Goal: Navigation & Orientation: Find specific page/section

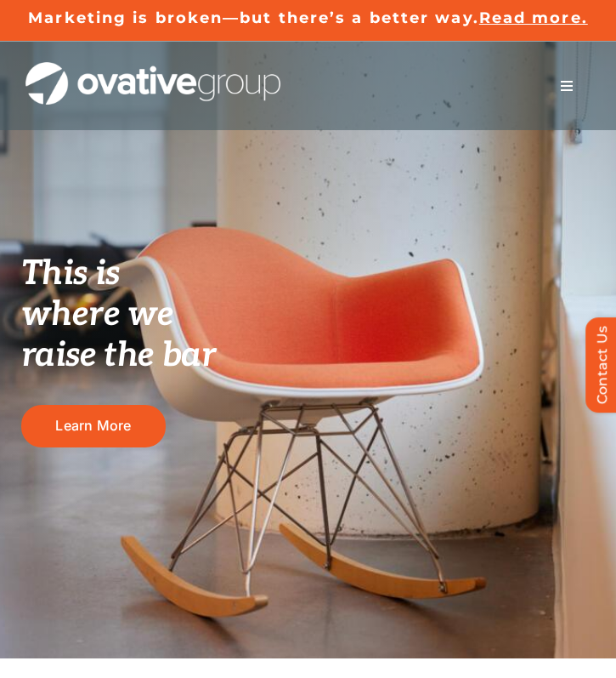
click at [563, 89] on span "Menu" at bounding box center [567, 86] width 14 height 14
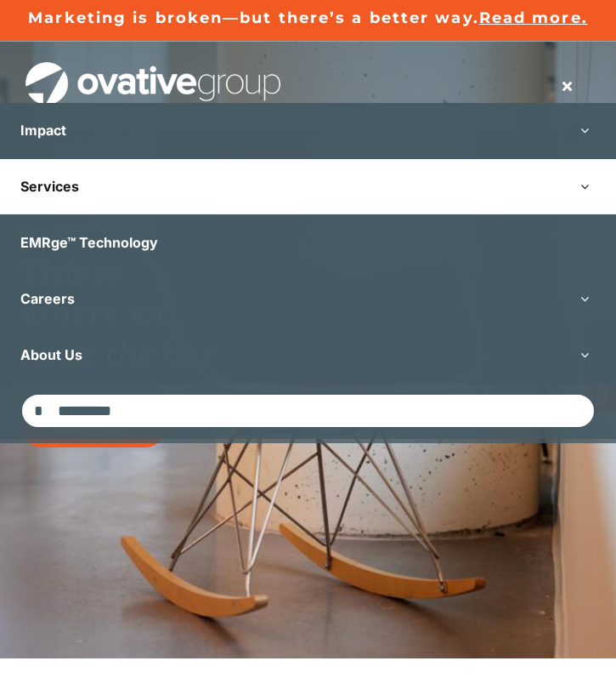
click at [318, 179] on link "Services" at bounding box center [308, 186] width 616 height 55
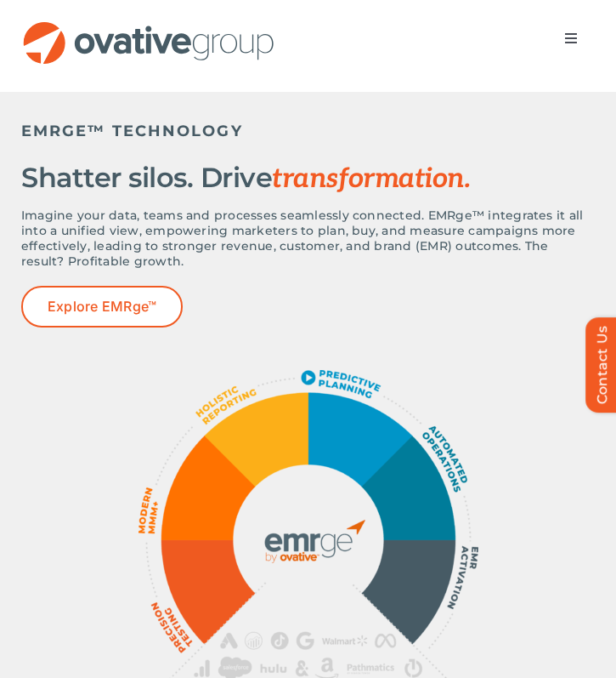
scroll to position [765, 0]
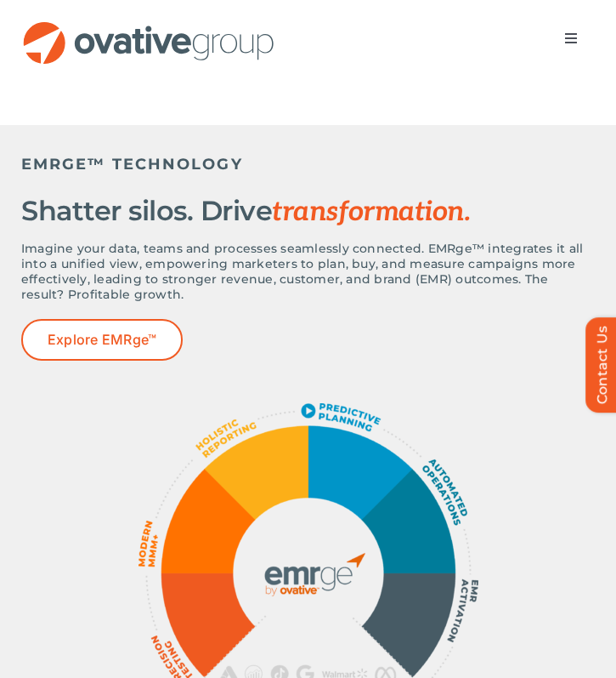
click at [572, 48] on button "Toggle Navigation" at bounding box center [572, 38] width 48 height 34
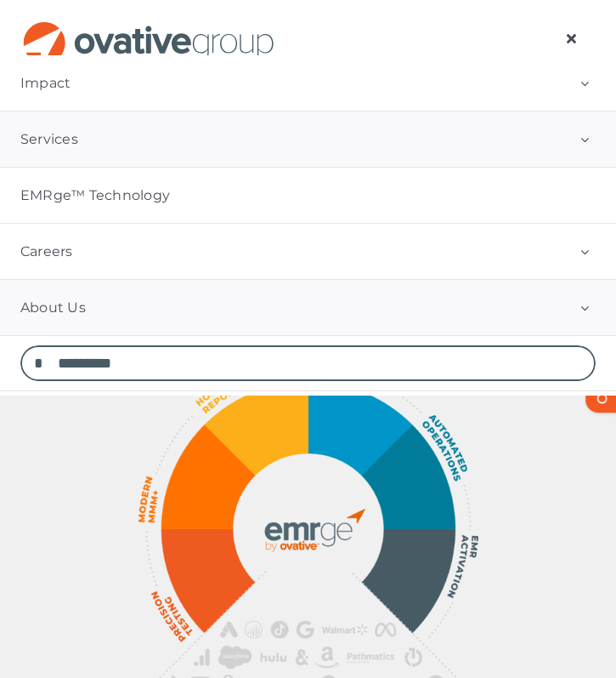
scroll to position [816, 0]
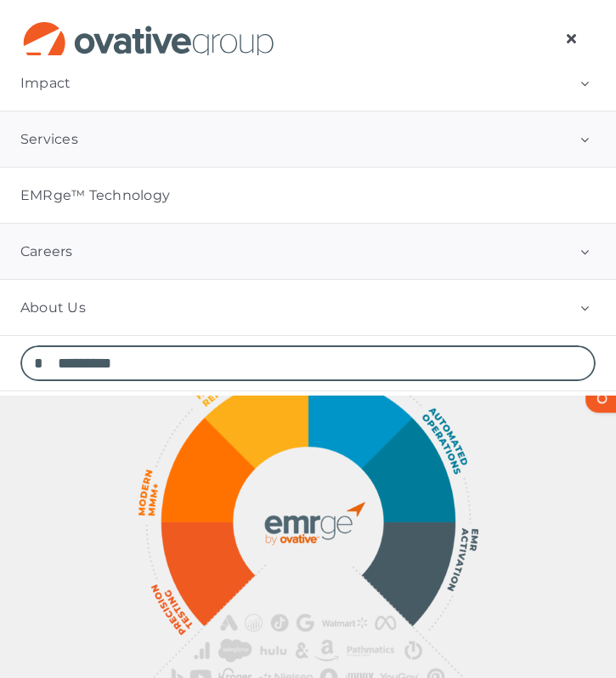
click at [173, 255] on link "Careers" at bounding box center [308, 251] width 616 height 55
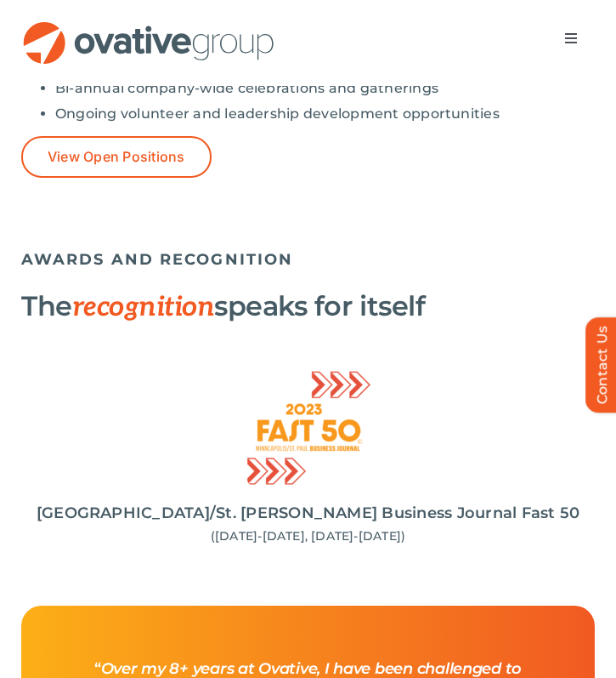
scroll to position [1768, 0]
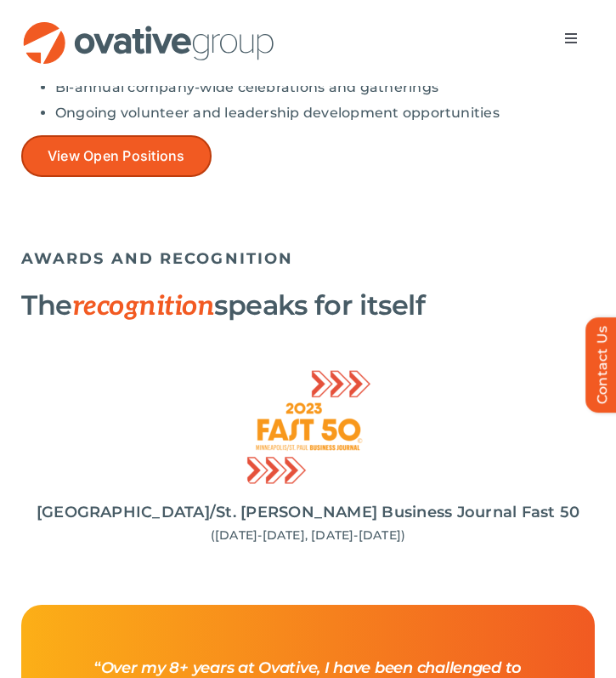
click at [162, 139] on link "View Open Positions" at bounding box center [116, 156] width 190 height 42
